Goal: Task Accomplishment & Management: Manage account settings

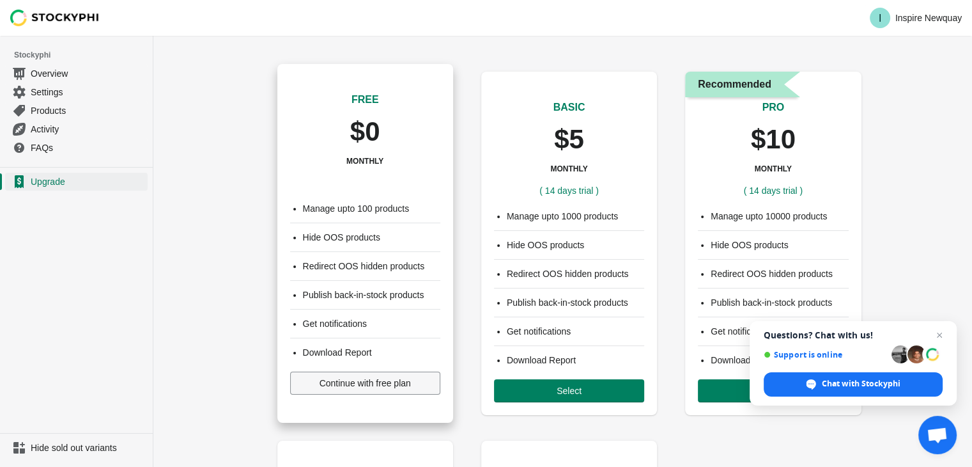
click at [329, 387] on span "Continue with free plan" at bounding box center [365, 383] width 91 height 10
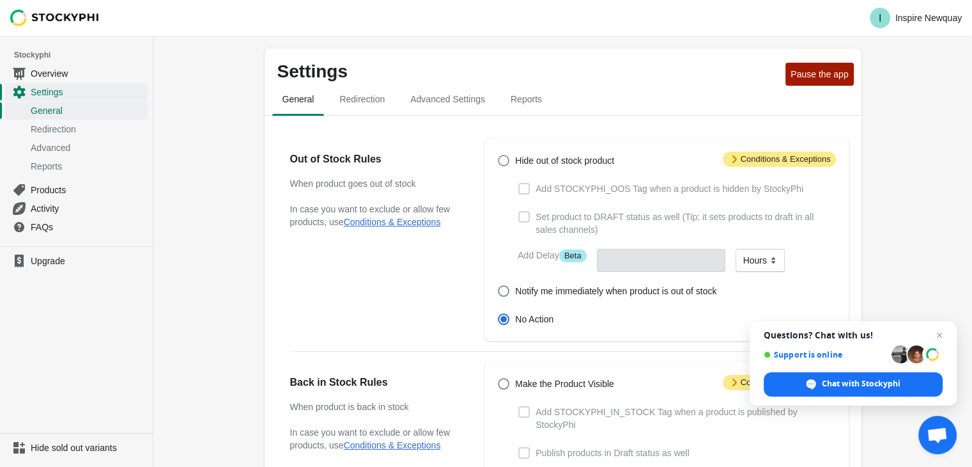
click at [521, 159] on span "Hide out of stock product" at bounding box center [564, 160] width 99 height 13
click at [498, 155] on input "Hide out of stock product" at bounding box center [498, 155] width 1 height 1
radio input "true"
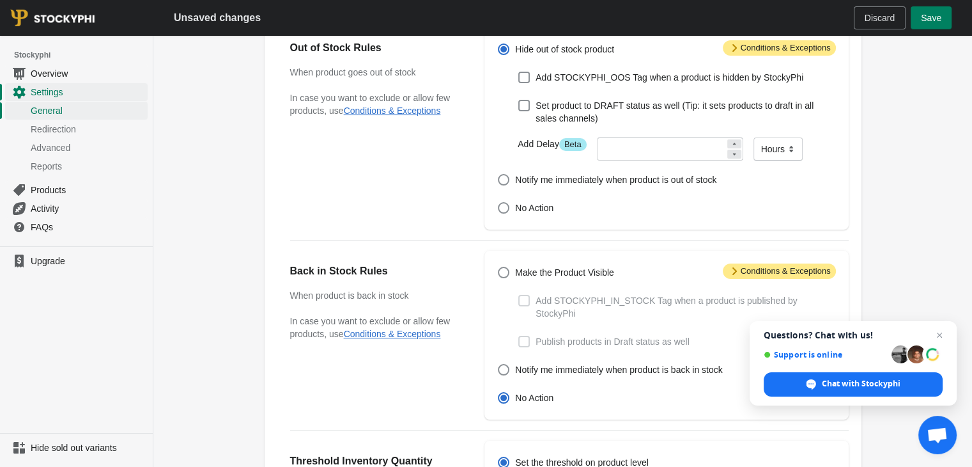
scroll to position [336, 0]
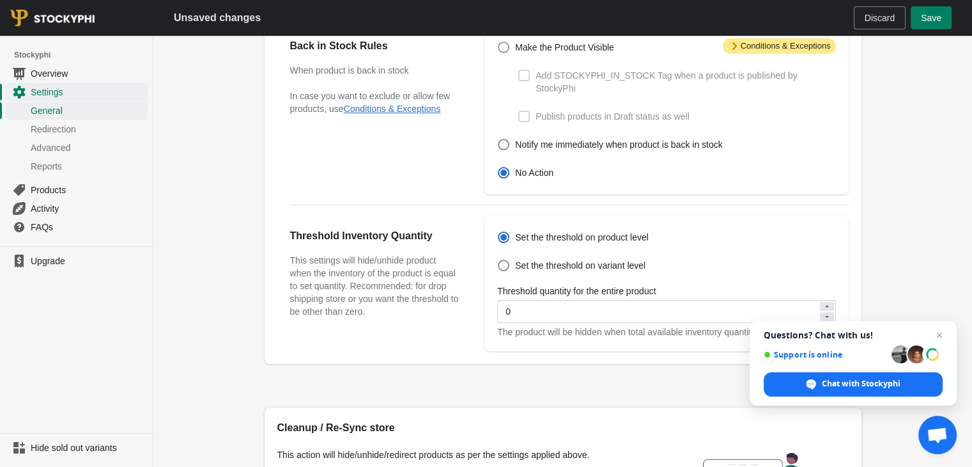
click at [542, 49] on span "Make the Product Visible" at bounding box center [564, 47] width 99 height 13
click at [498, 42] on input "Make the Product Visible" at bounding box center [498, 42] width 1 height 1
radio input "true"
click at [544, 110] on span "Publish products in Draft status as well" at bounding box center [612, 116] width 153 height 13
click at [519, 111] on input "Publish products in Draft status as well" at bounding box center [518, 111] width 1 height 1
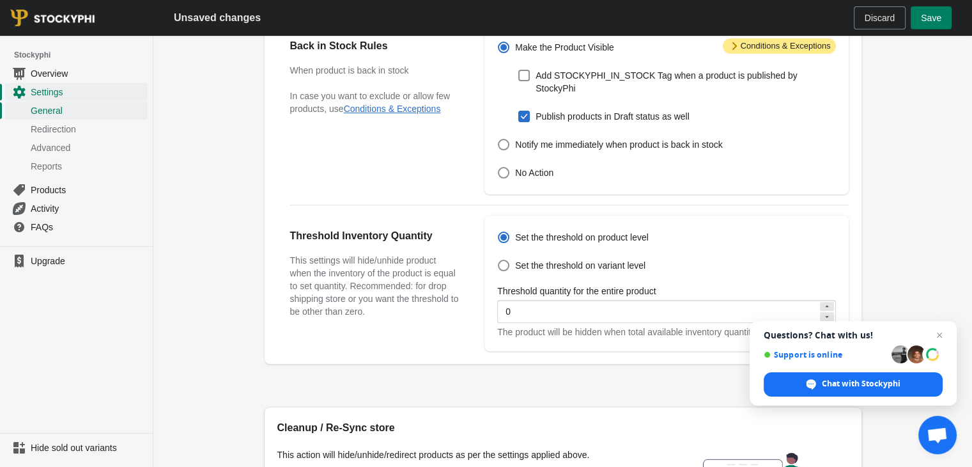
checkbox input "true"
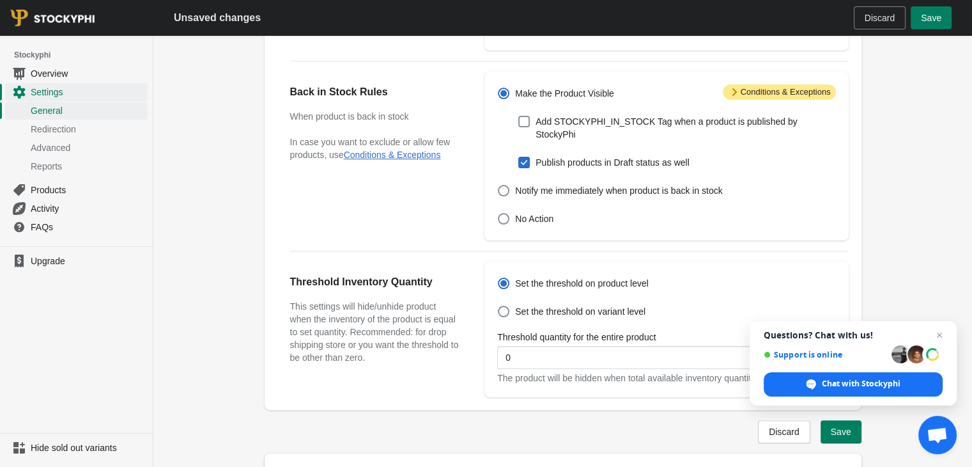
scroll to position [0, 0]
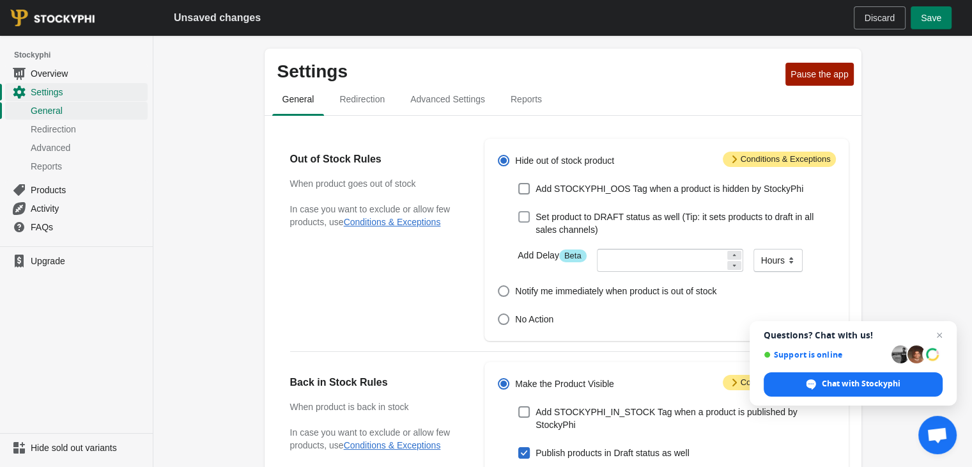
click at [651, 220] on span "Set product to DRAFT status as well (Tip: it sets products to draft in all sale…" at bounding box center [686, 223] width 300 height 26
click at [519, 212] on input "Set product to DRAFT status as well (Tip: it sets products to draft in all sale…" at bounding box center [518, 211] width 1 height 1
checkbox input "true"
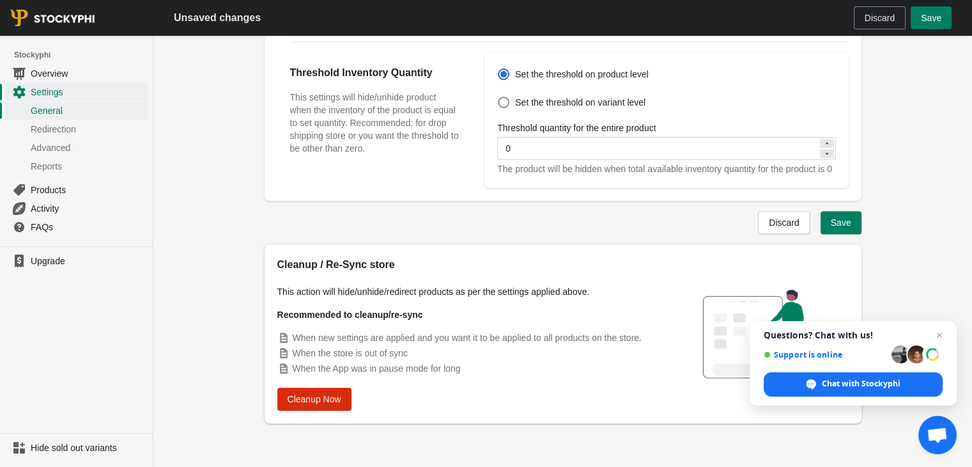
scroll to position [498, 0]
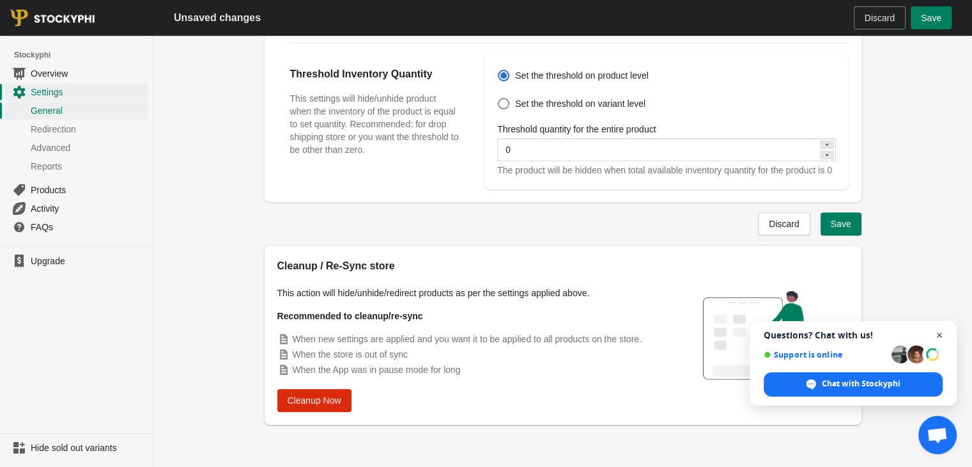
click at [939, 333] on span "Close chat" at bounding box center [940, 335] width 16 height 16
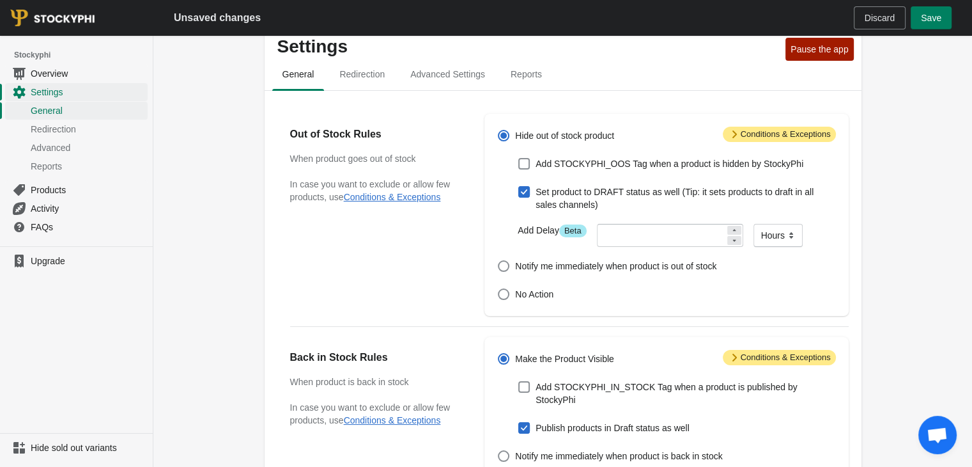
scroll to position [0, 0]
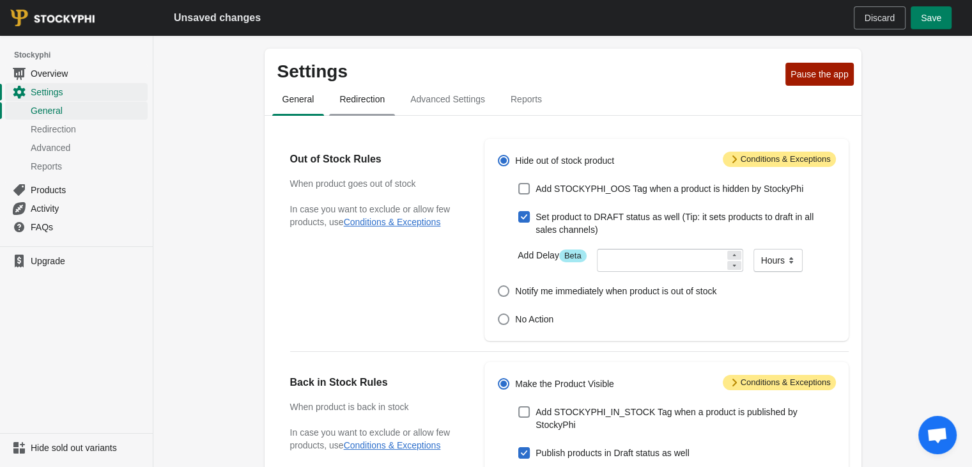
click at [355, 103] on span "Redirection" at bounding box center [362, 99] width 66 height 23
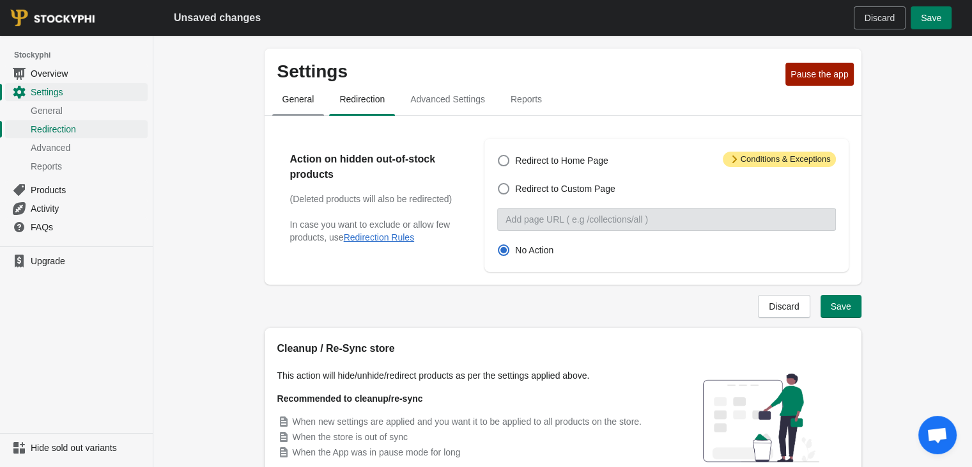
click at [300, 106] on span "General" at bounding box center [298, 99] width 52 height 23
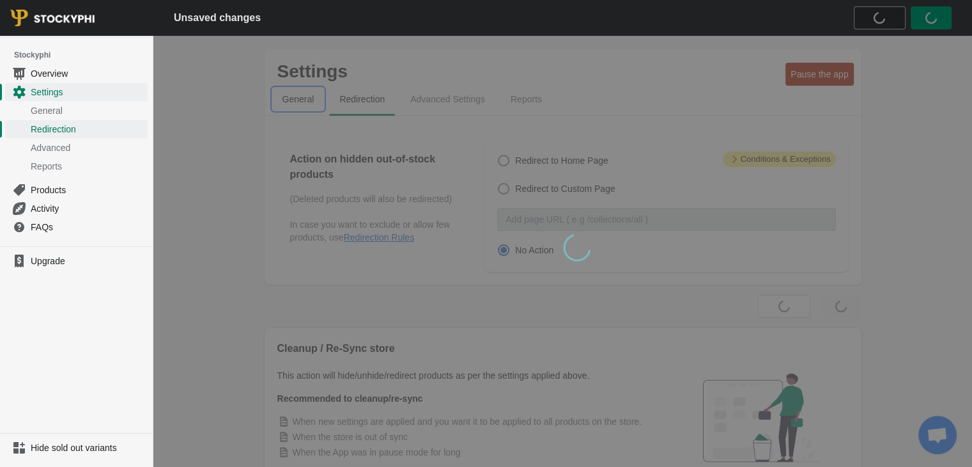
select select "hours"
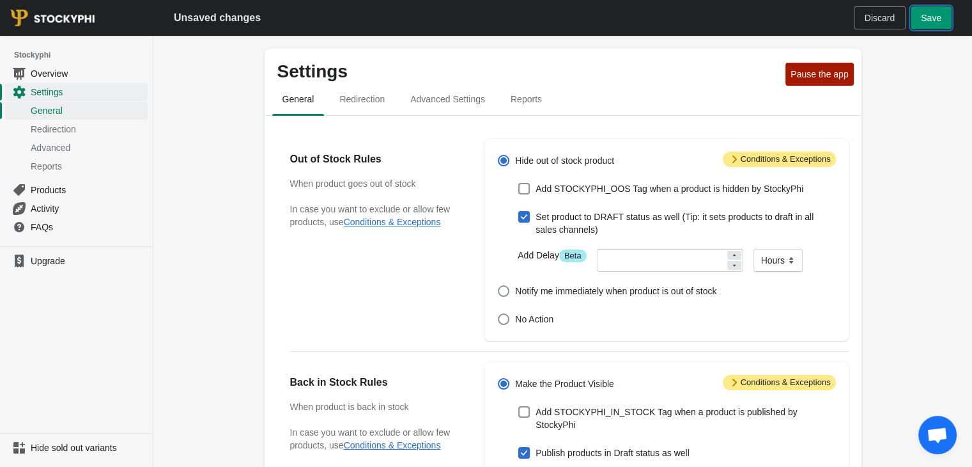
click at [943, 20] on button "Save" at bounding box center [931, 17] width 41 height 23
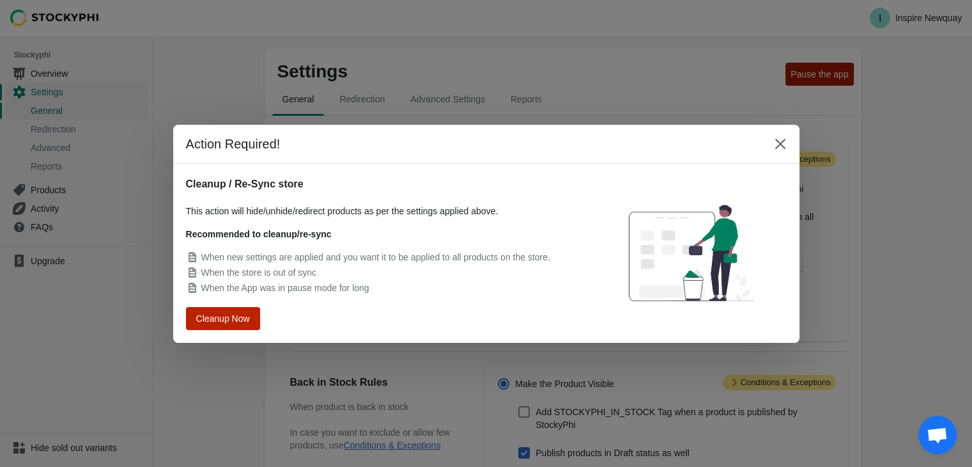
click at [246, 321] on span "Cleanup Now" at bounding box center [223, 317] width 49 height 9
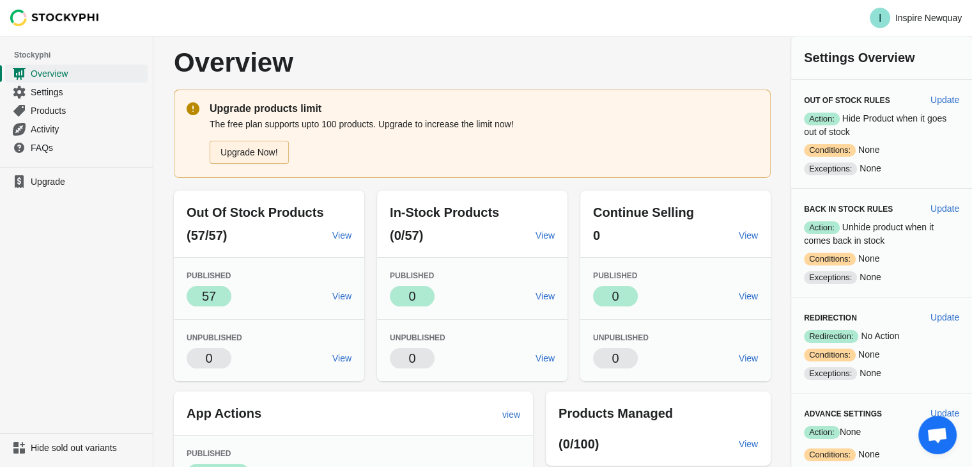
click at [257, 157] on link "Upgrade Now!" at bounding box center [249, 152] width 79 height 23
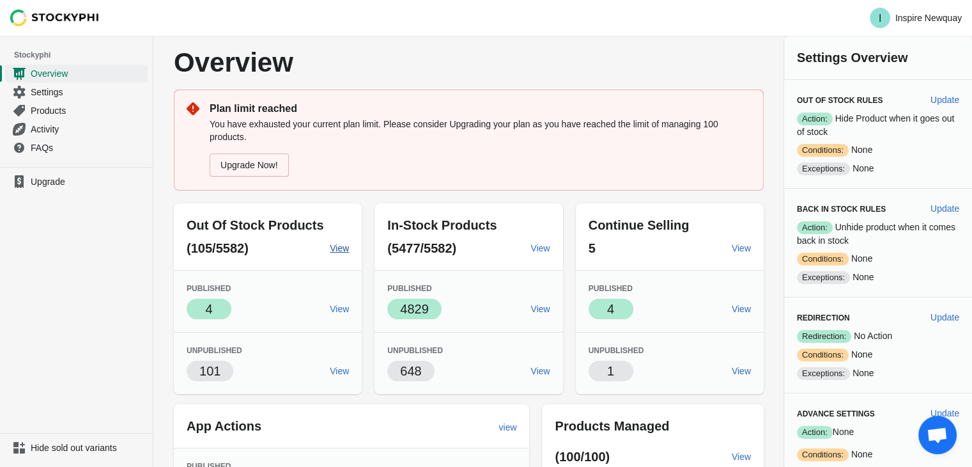
click at [336, 251] on span "View" at bounding box center [339, 248] width 19 height 10
click at [269, 167] on link "Upgrade Now!" at bounding box center [249, 164] width 79 height 23
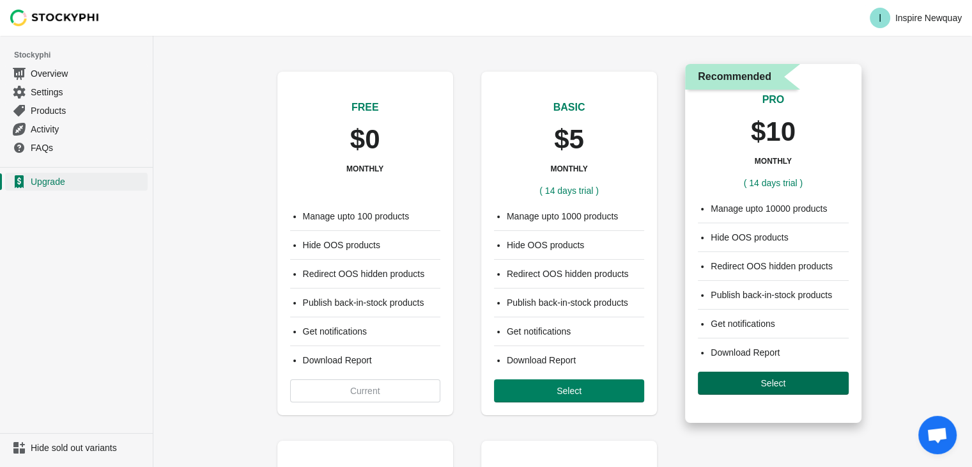
click at [791, 387] on span "Select" at bounding box center [773, 383] width 130 height 10
click at [791, 386] on span "Select" at bounding box center [773, 383] width 130 height 10
